Goal: Obtain resource: Download file/media

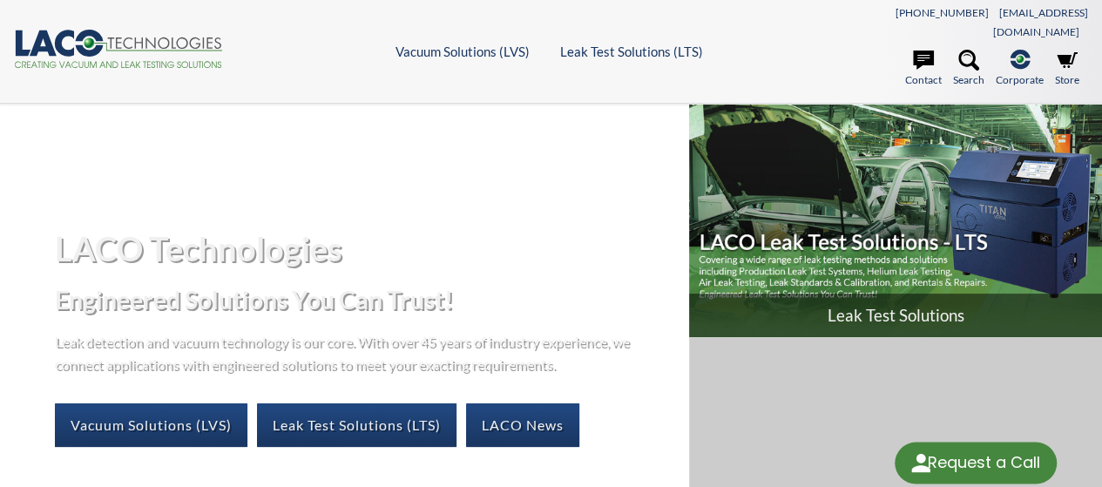
select select "Widget de traducción de idiomas"
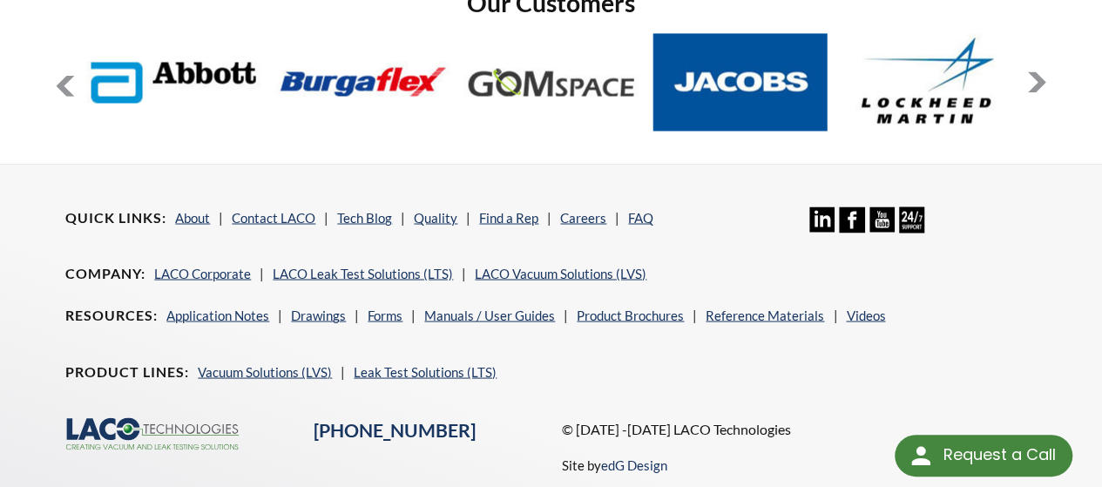
scroll to position [1465, 0]
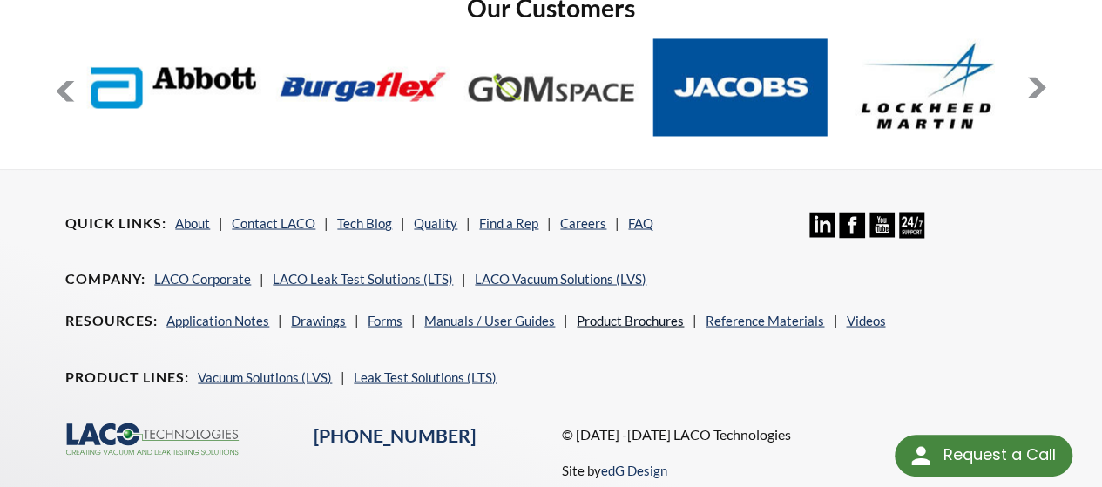
click at [636, 312] on link "Product Brochures" at bounding box center [630, 320] width 107 height 16
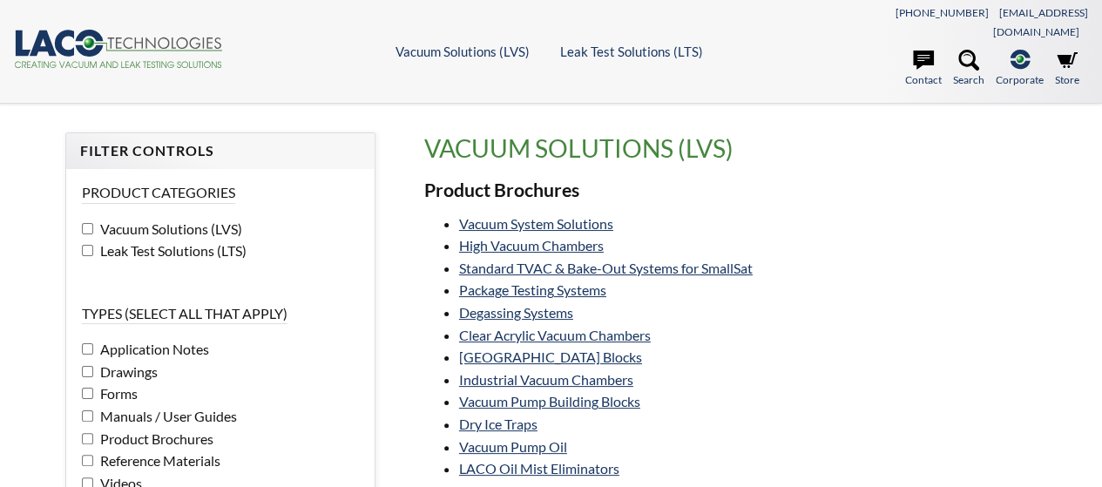
select select "Widget de traducción de idiomas"
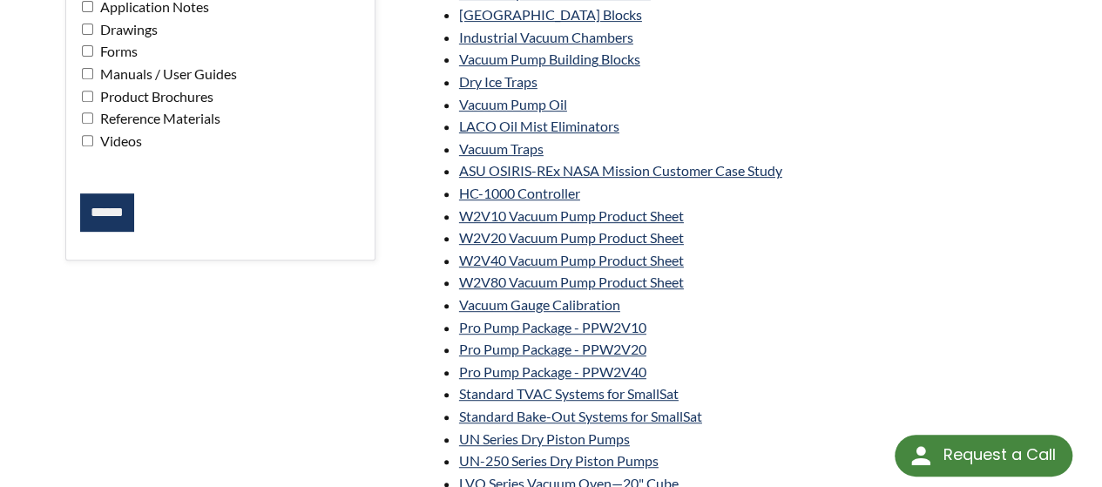
scroll to position [348, 0]
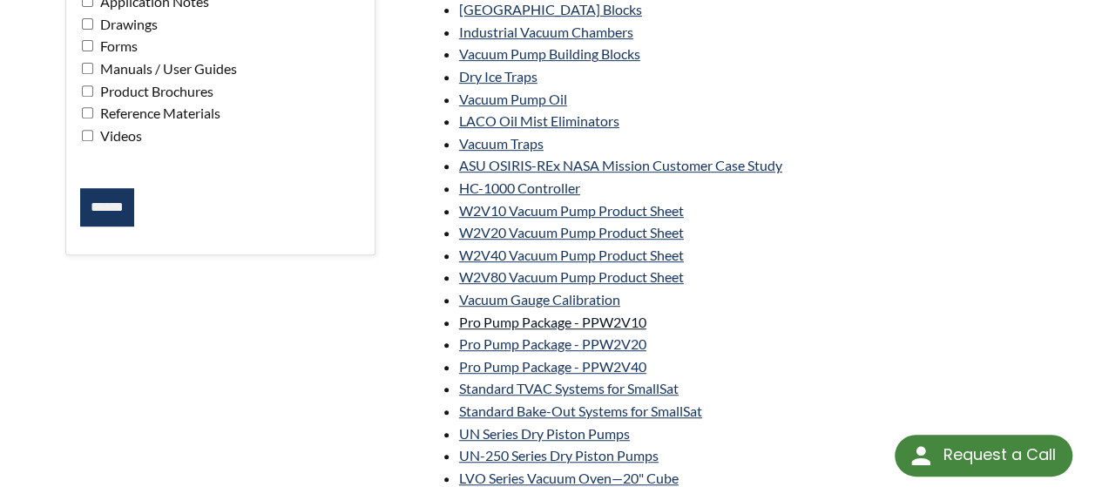
click at [555, 314] on link "Pro Pump Package - PPW2V10" at bounding box center [552, 322] width 187 height 17
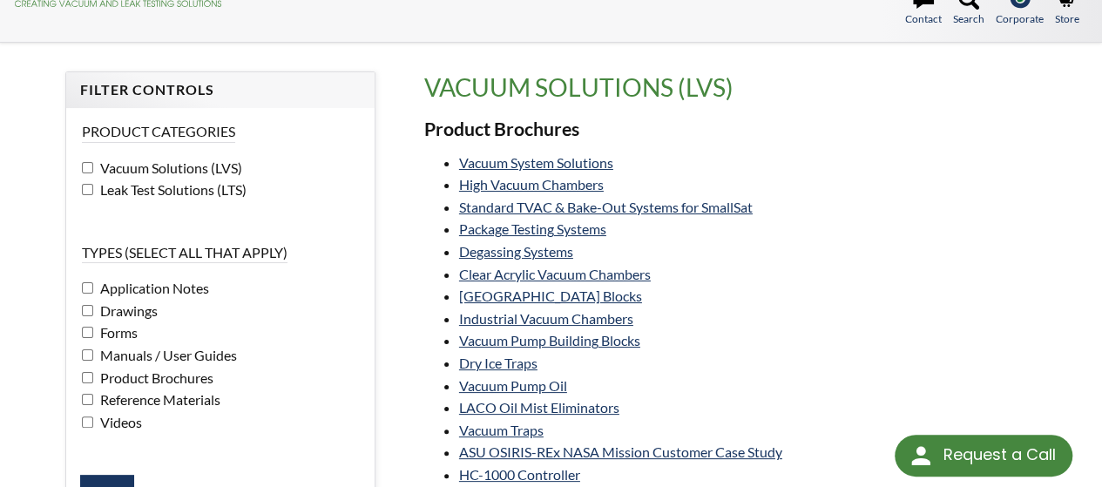
scroll to position [0, 0]
